Goal: Navigation & Orientation: Find specific page/section

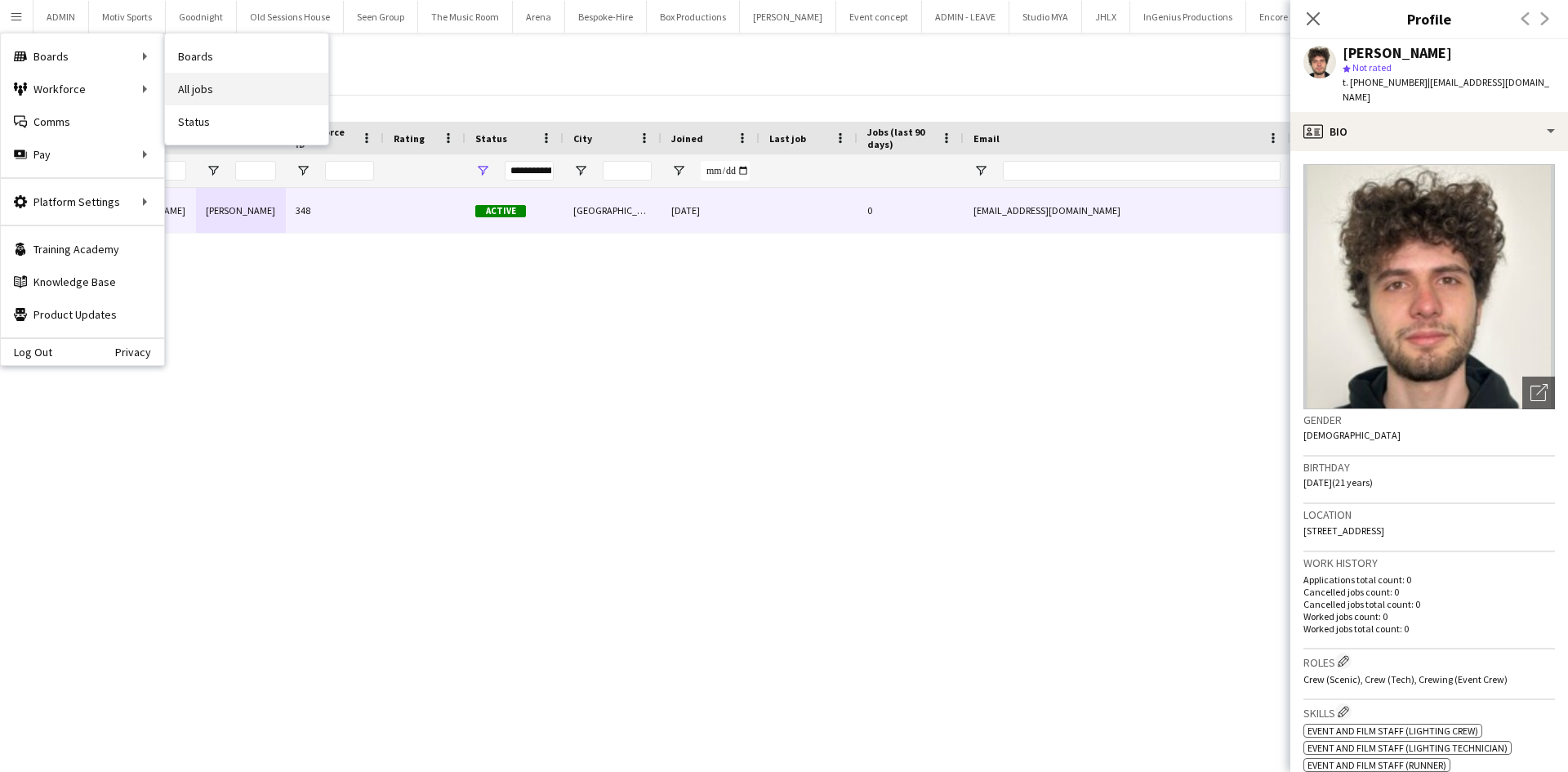
click at [229, 95] on link "All jobs" at bounding box center [247, 89] width 163 height 33
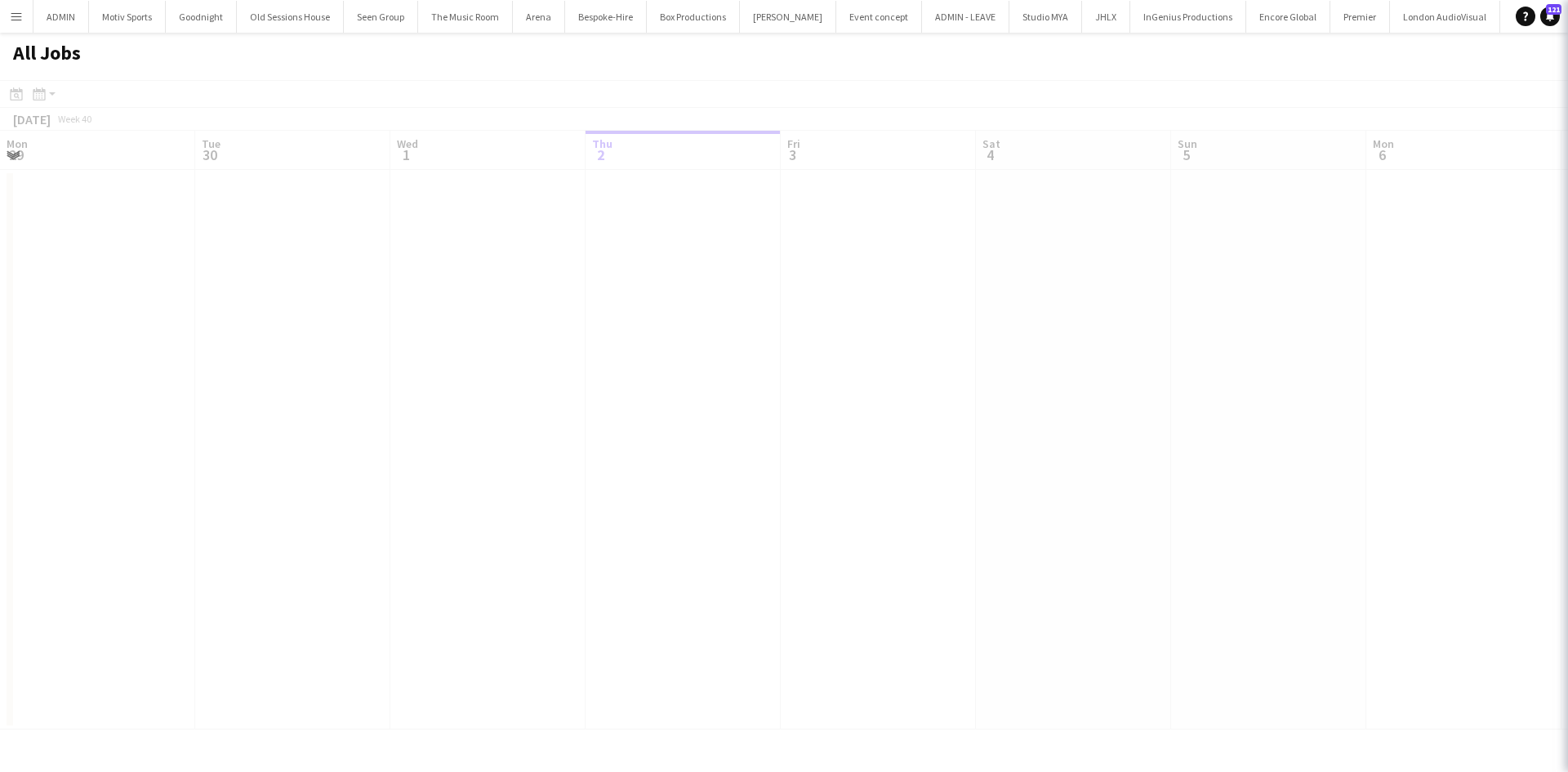
scroll to position [0, 391]
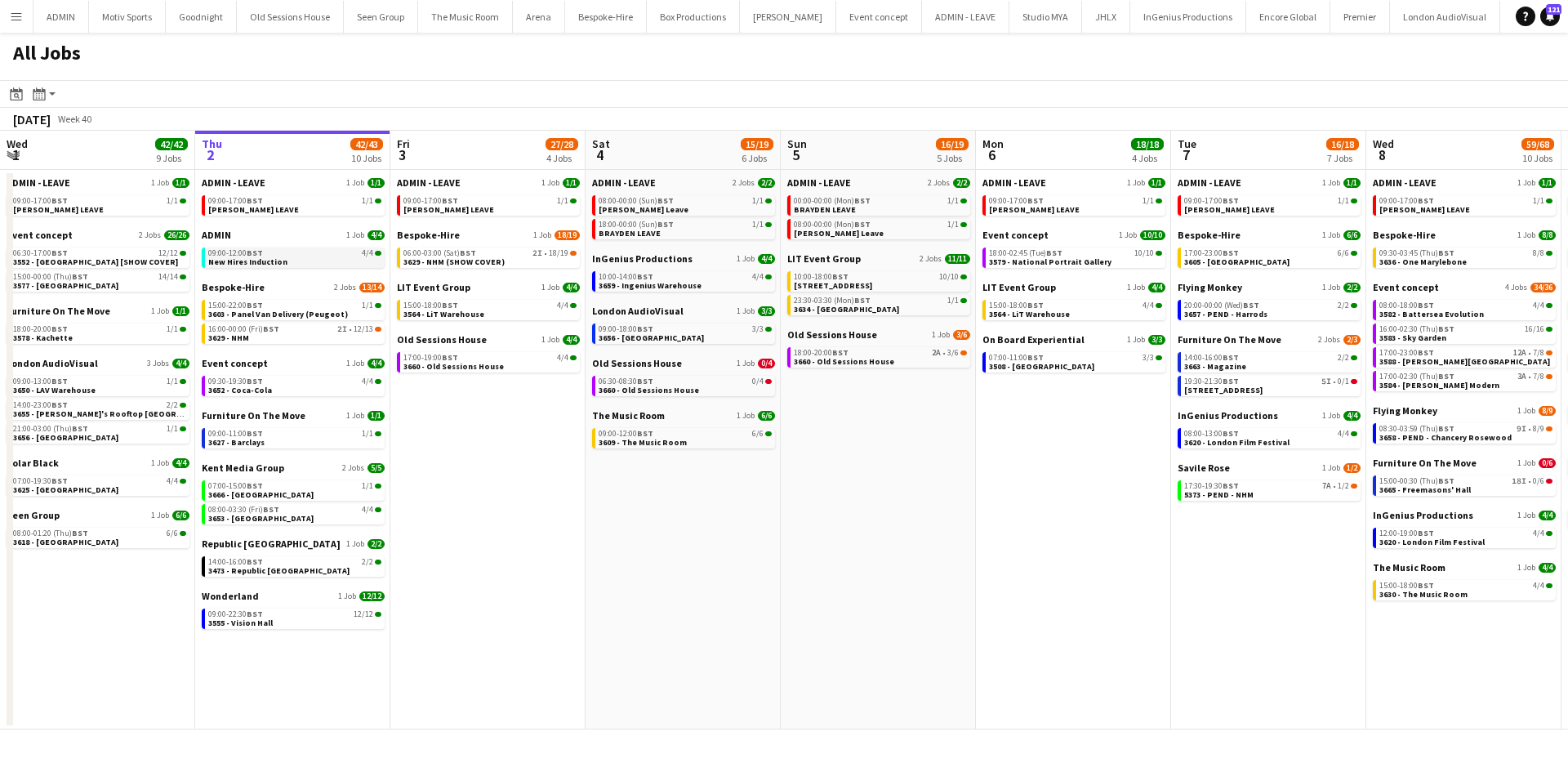
click at [305, 249] on link "09:00-12:00 BST 4/4 New Hires Induction" at bounding box center [294, 256] width 173 height 18
click at [318, 567] on link "14:00-16:00 BST 2/2 3473 - Republic London" at bounding box center [294, 565] width 173 height 18
click at [325, 487] on div "07:00-15:00 BST 1/1" at bounding box center [294, 486] width 173 height 8
click at [295, 439] on link "09:00-11:00 BST 1/1 3627 - Barclays" at bounding box center [294, 437] width 173 height 18
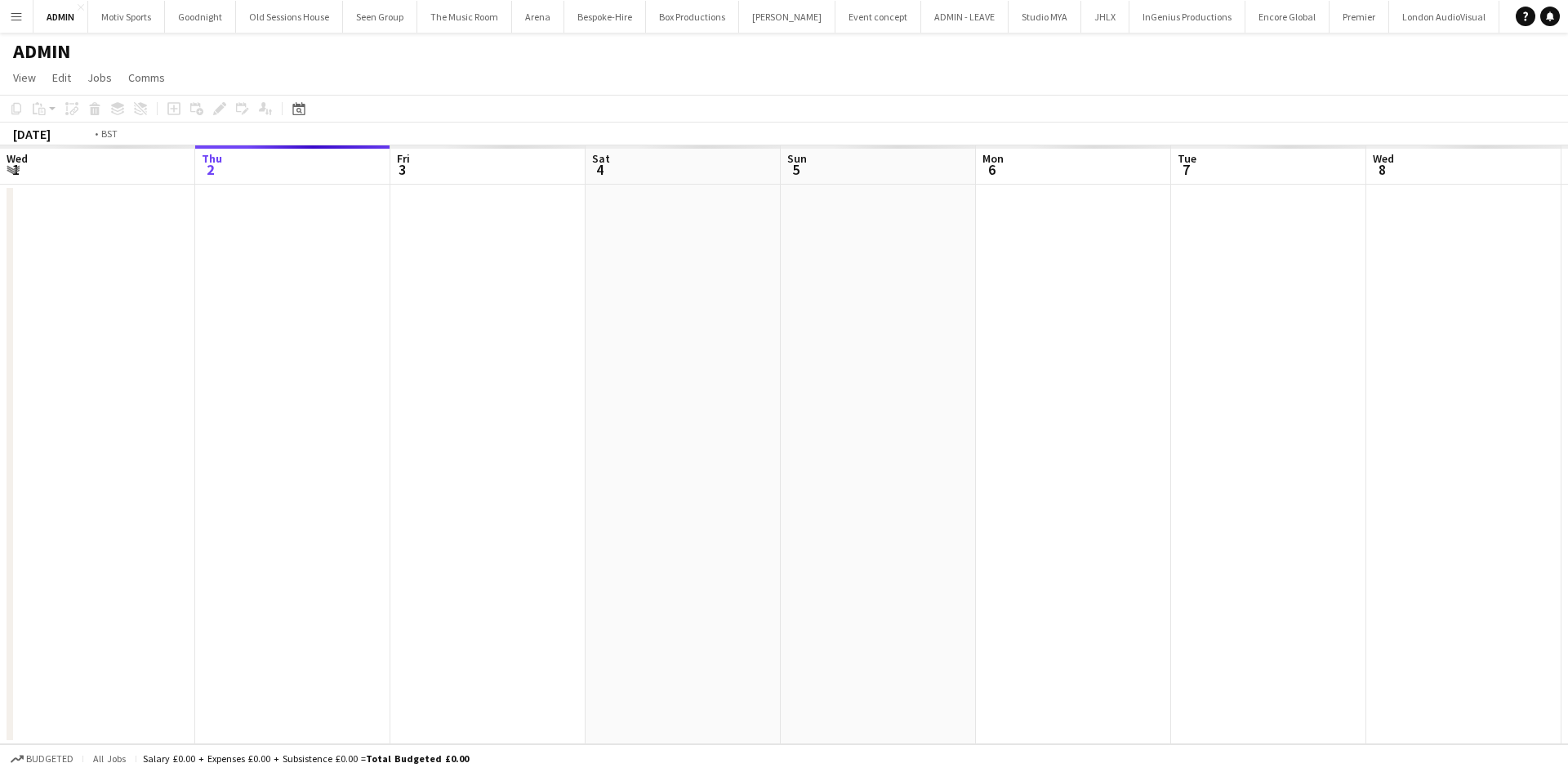
scroll to position [0, 562]
